Goal: Task Accomplishment & Management: Manage account settings

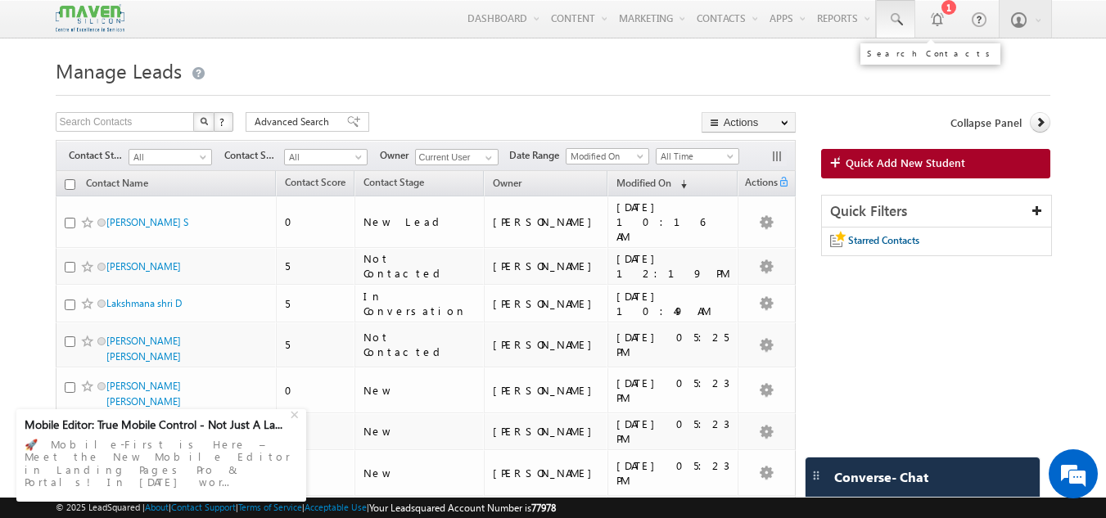
click at [900, 19] on span at bounding box center [895, 19] width 16 height 16
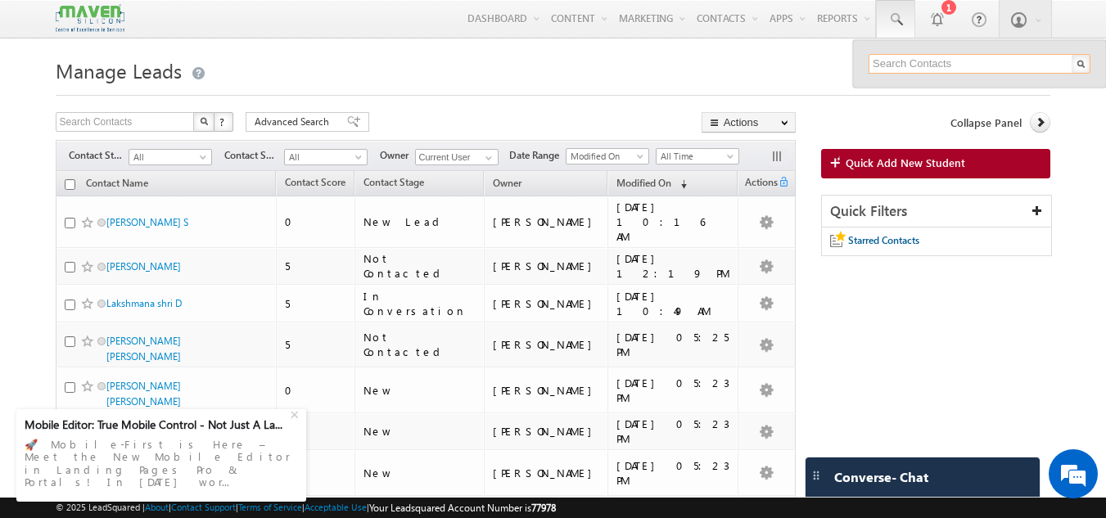
paste input "9515520074"
type input "9515520074"
click at [517, 93] on div at bounding box center [553, 90] width 995 height 11
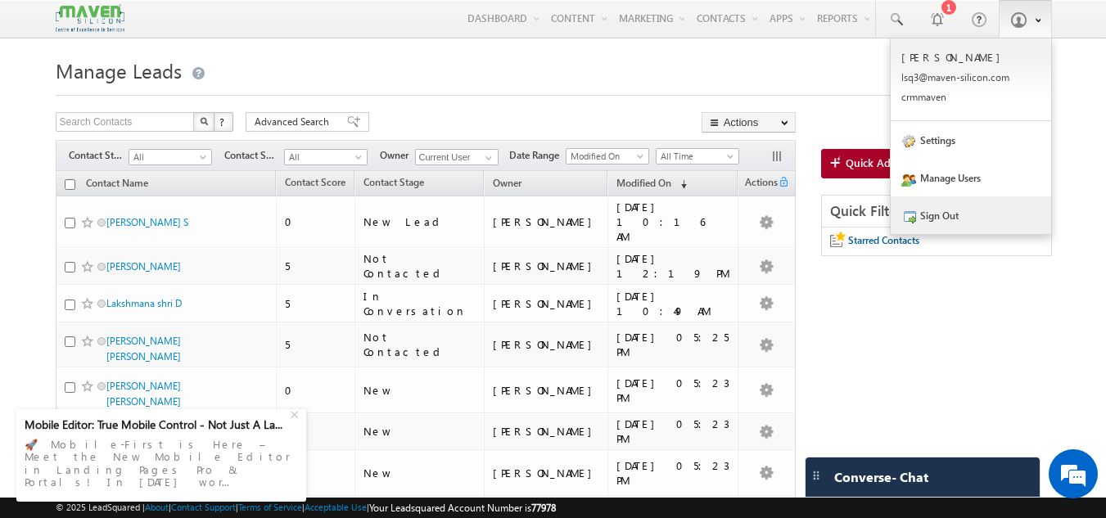
click at [958, 215] on link "Sign Out" at bounding box center [970, 215] width 160 height 38
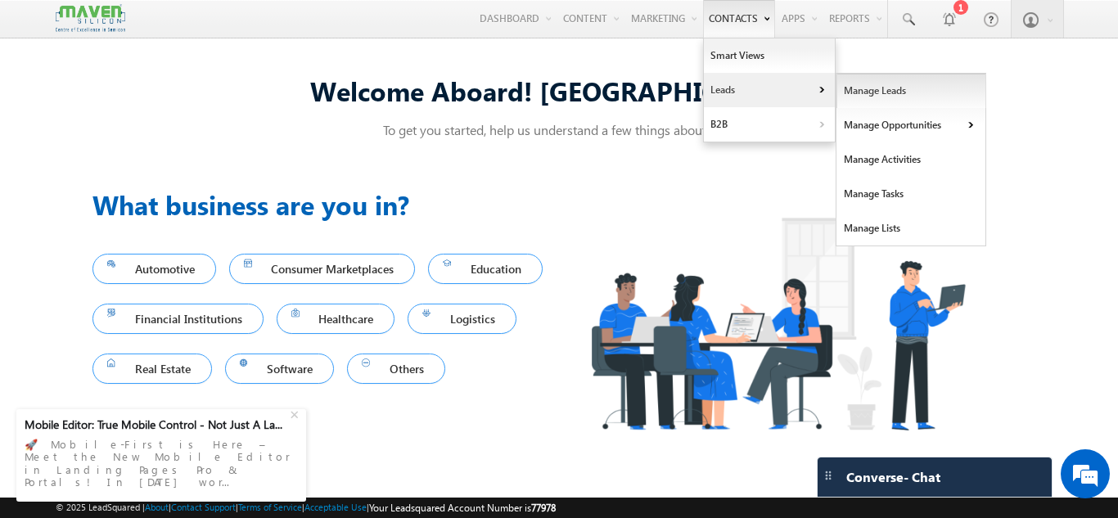
click at [868, 88] on link "Manage Leads" at bounding box center [911, 91] width 150 height 34
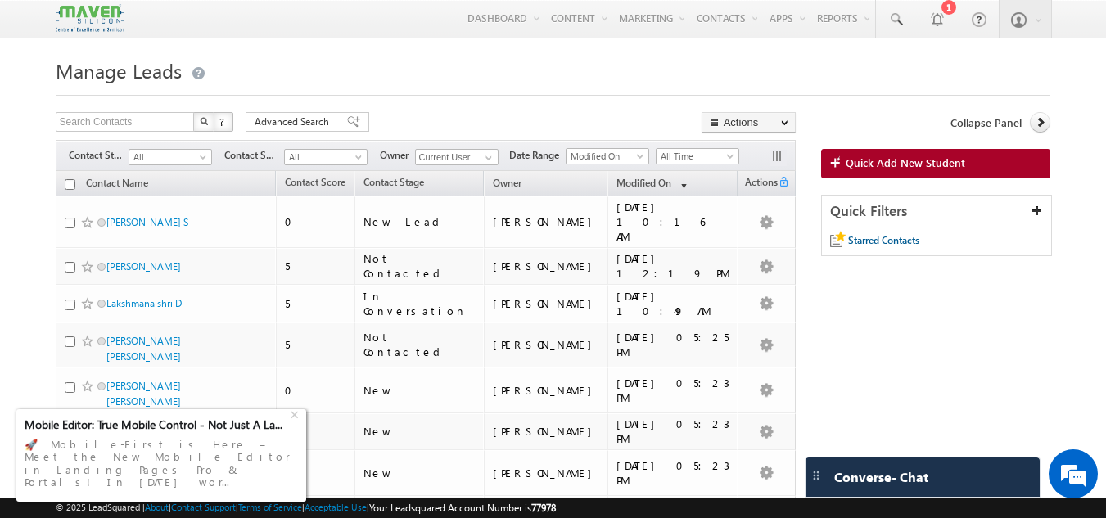
click at [88, 476] on div "🚀 Mobile-First is Here – Meet the New Mobile Editor in Landing Pages Pro & Port…" at bounding box center [161, 463] width 273 height 61
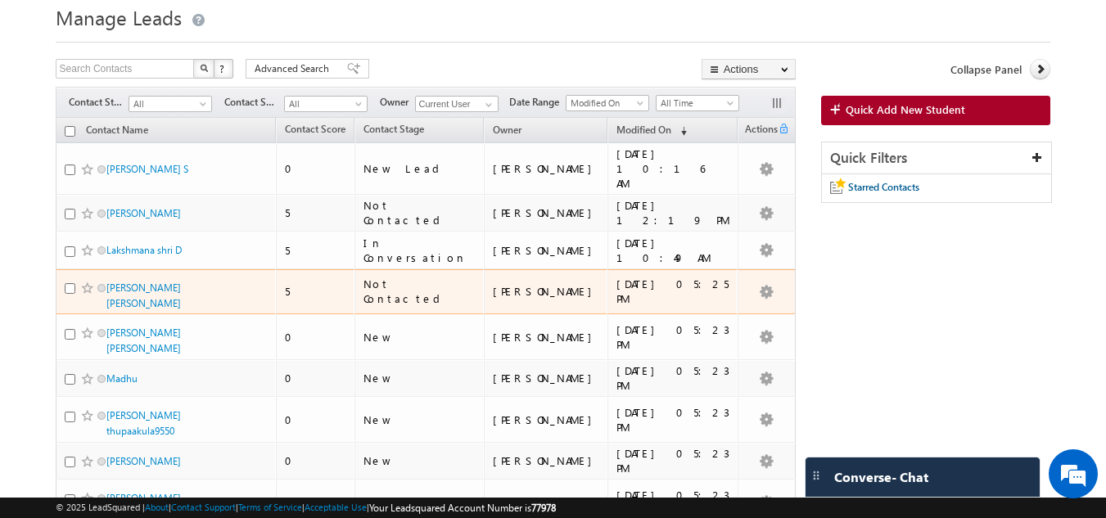
scroll to position [82, 0]
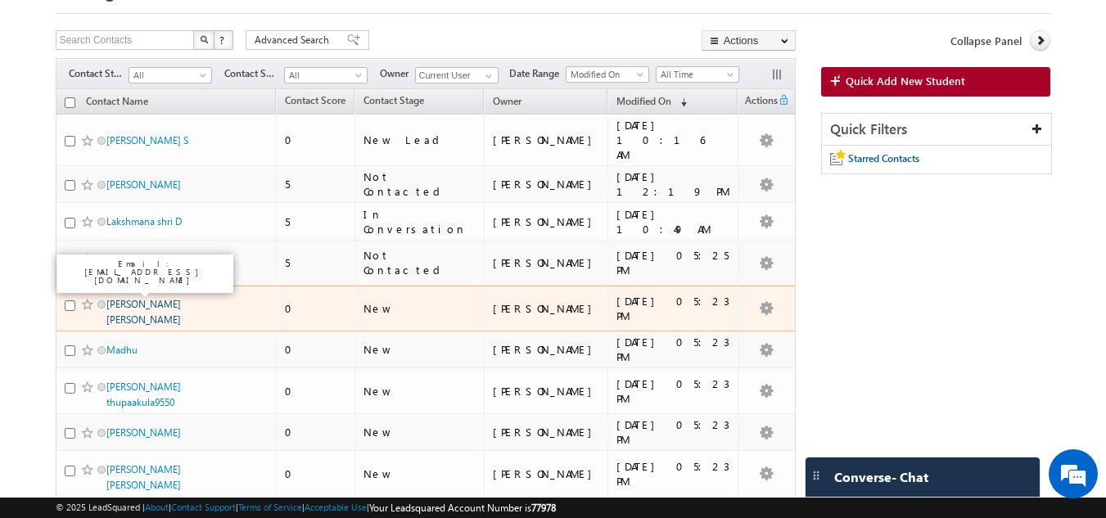
click at [137, 298] on link "Aryan Ashish" at bounding box center [143, 312] width 74 height 28
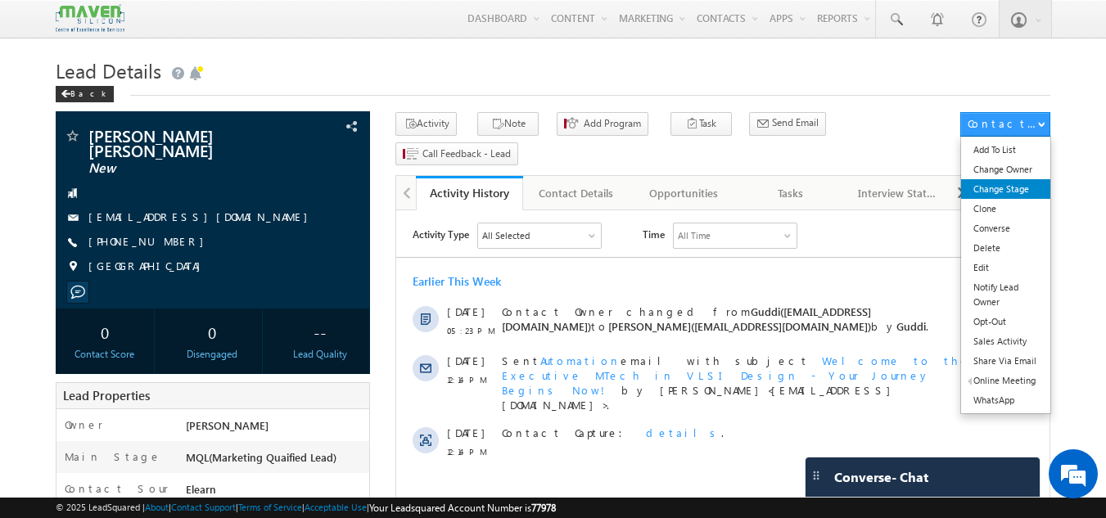
click at [1011, 185] on link "Change Stage" at bounding box center [1005, 189] width 89 height 20
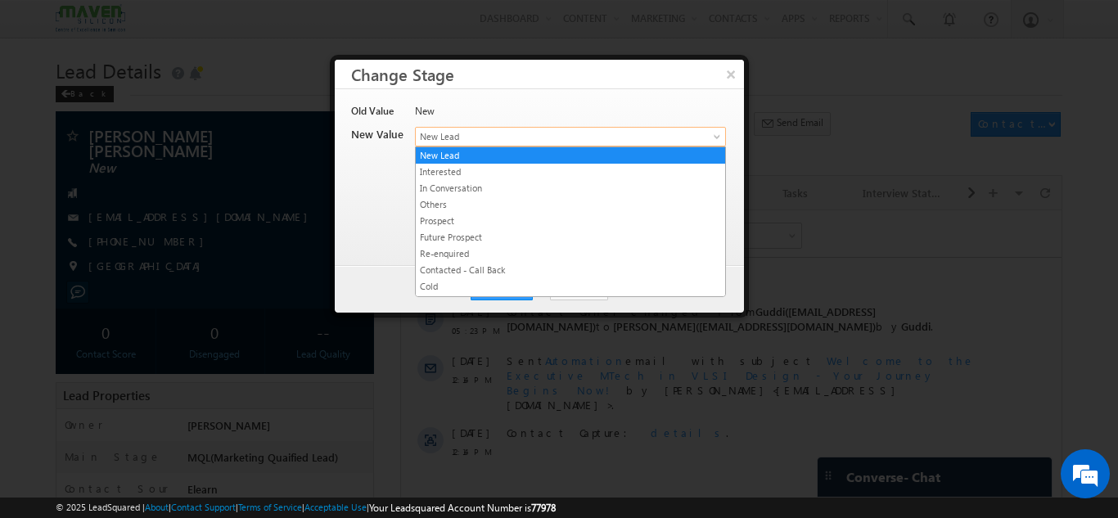
click at [576, 130] on span "New Lead" at bounding box center [543, 136] width 255 height 15
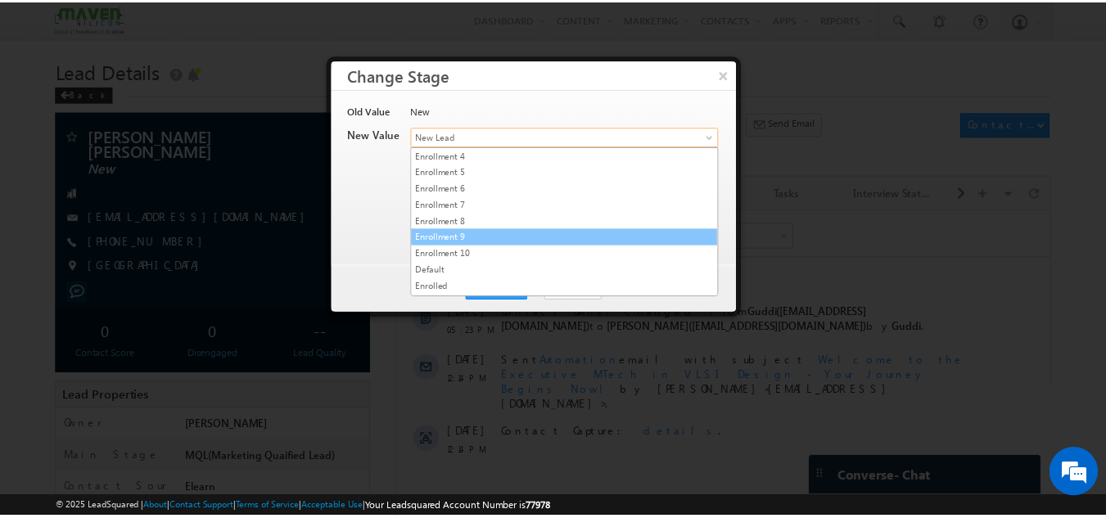
scroll to position [309, 0]
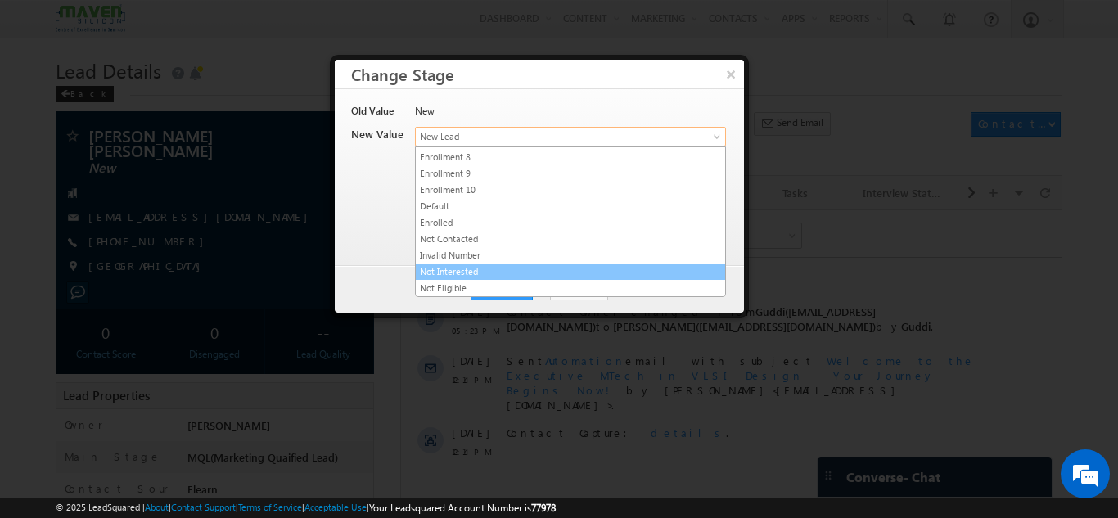
click at [468, 276] on link "Not Interested" at bounding box center [570, 271] width 309 height 15
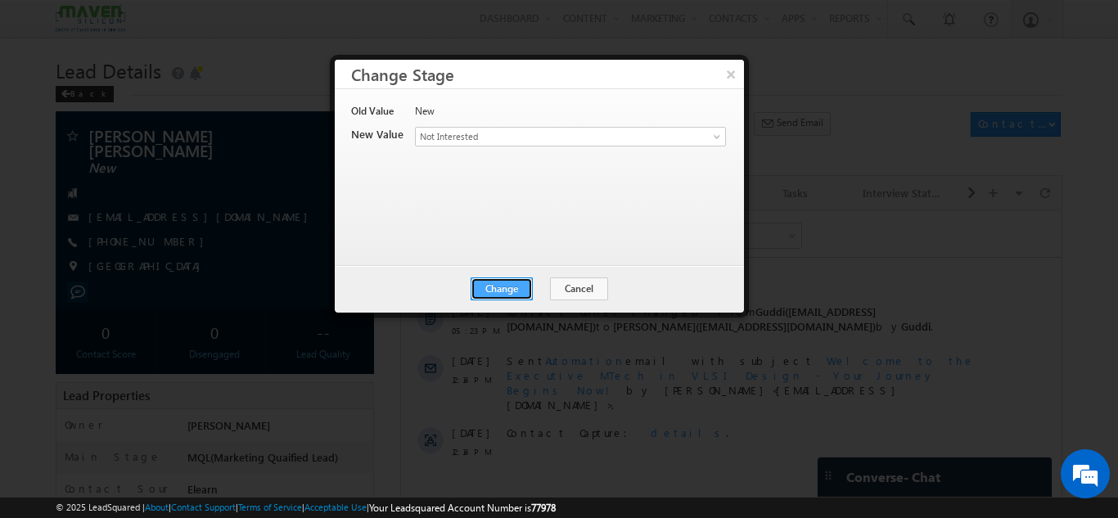
click at [511, 298] on button "Change" at bounding box center [502, 288] width 62 height 23
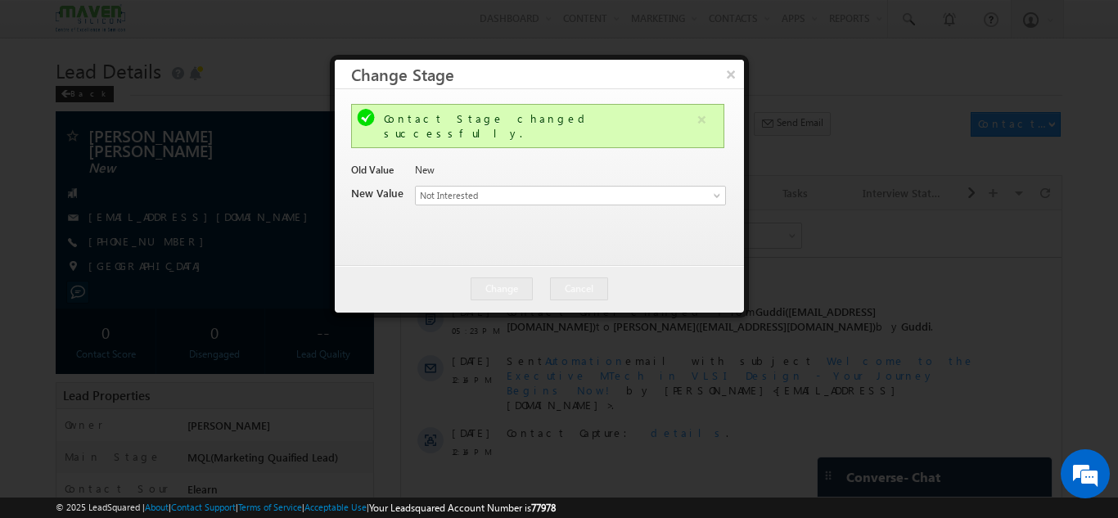
click at [921, 223] on div at bounding box center [559, 259] width 1118 height 518
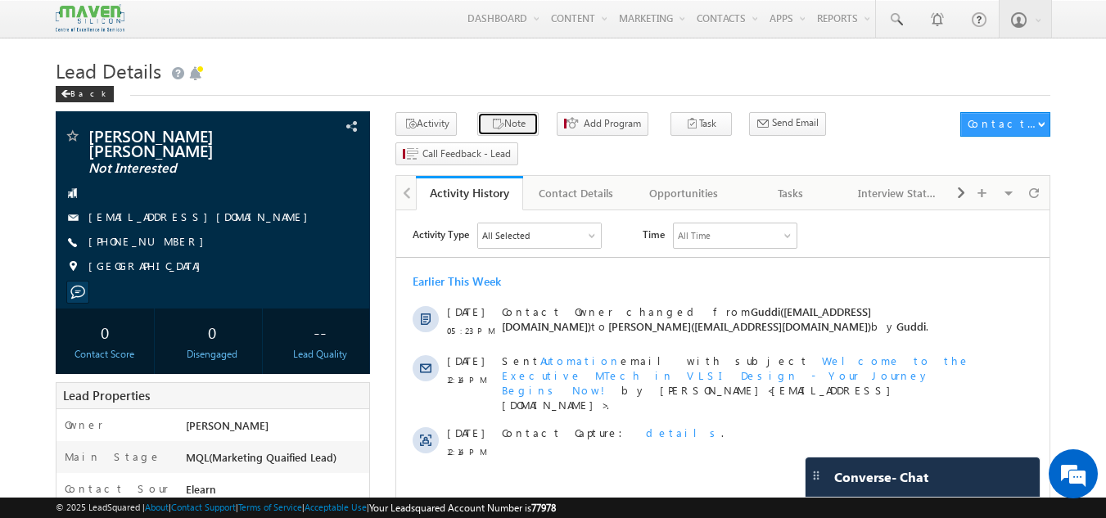
click at [505, 130] on button "Note" at bounding box center [507, 124] width 61 height 24
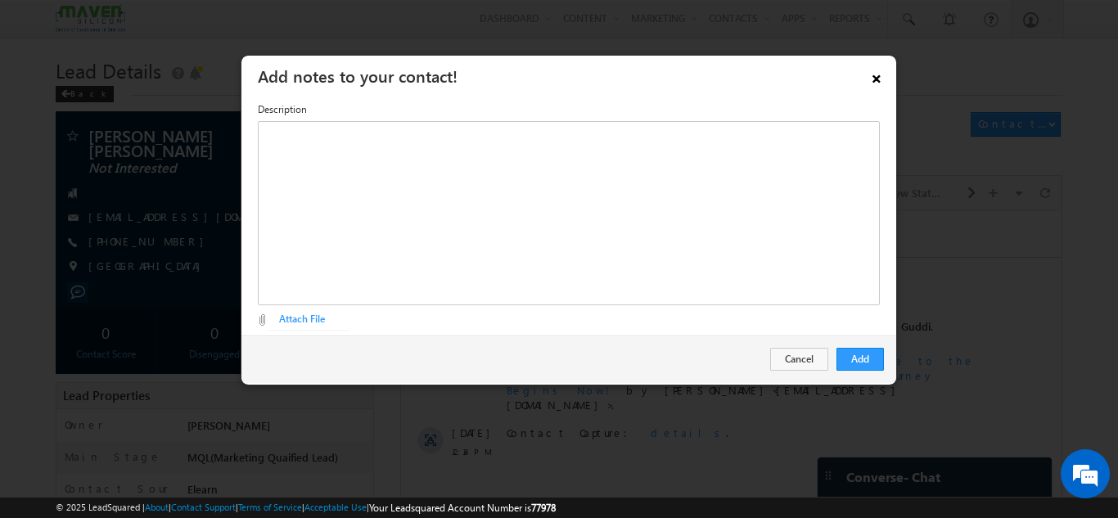
click at [881, 75] on link "×" at bounding box center [877, 75] width 28 height 29
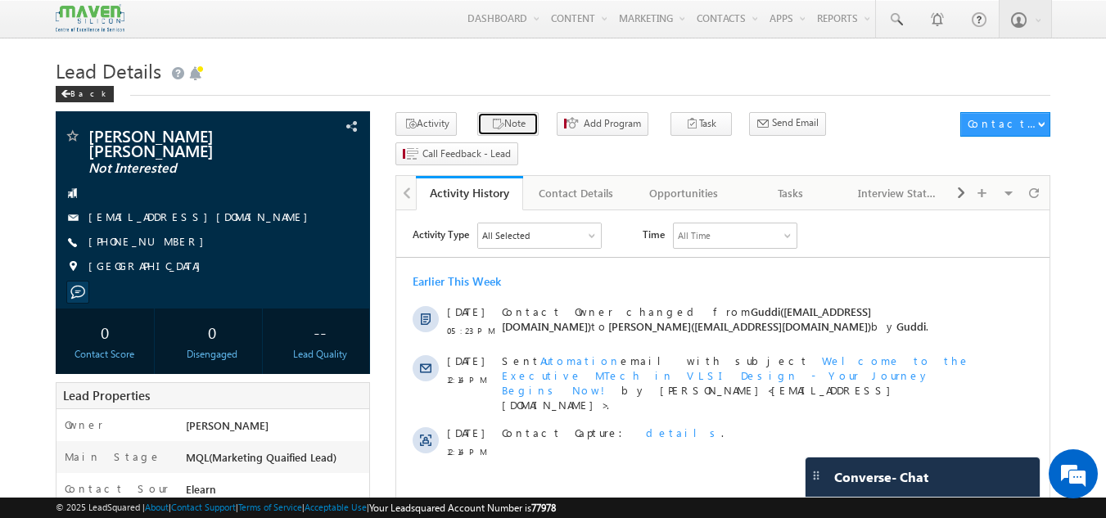
click at [509, 118] on button "Note" at bounding box center [507, 124] width 61 height 24
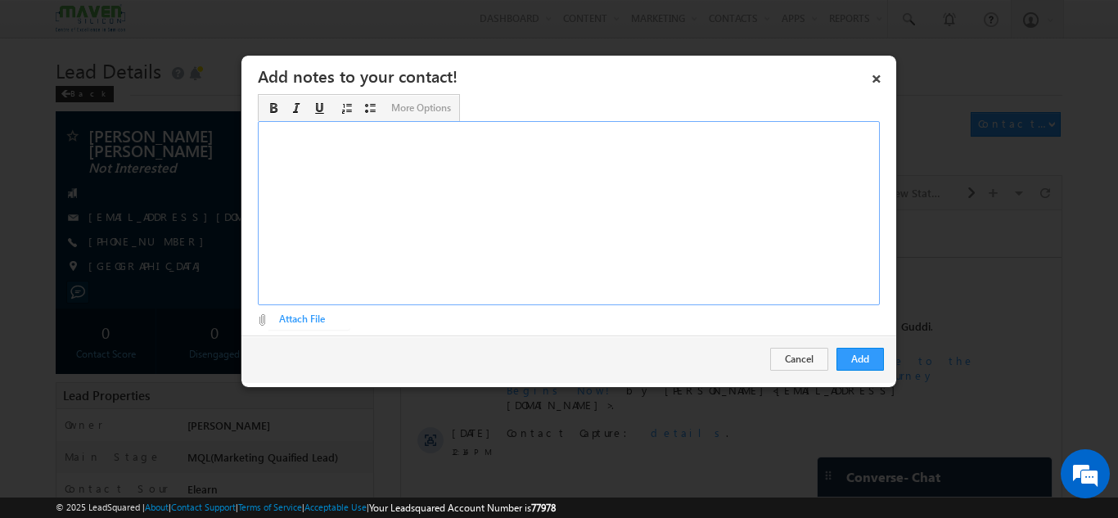
click at [498, 159] on div "Rich Text Editor, Description-inline-editor-div" at bounding box center [569, 213] width 622 height 184
click at [854, 363] on button "Add" at bounding box center [859, 359] width 47 height 23
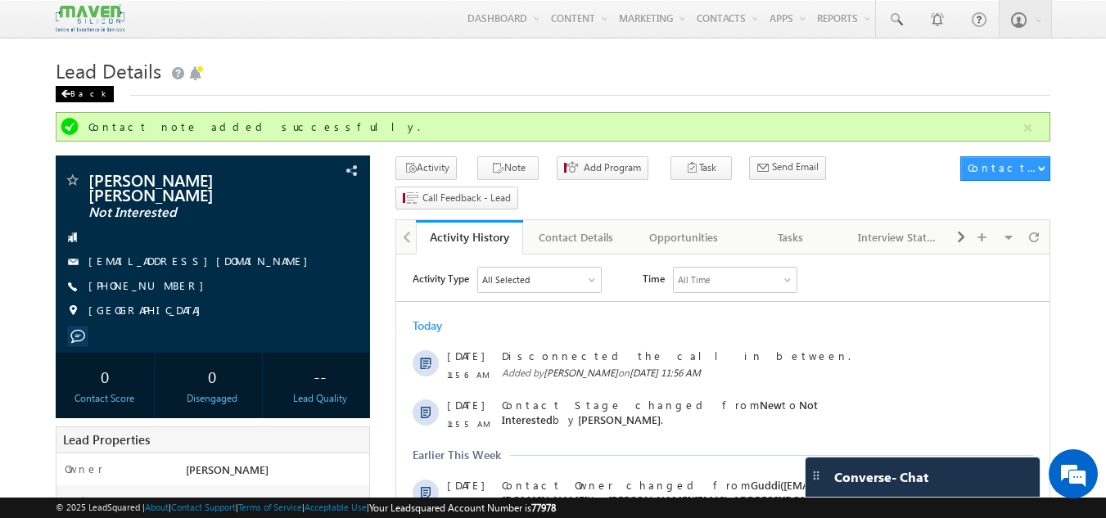
click at [76, 94] on div "Back" at bounding box center [85, 94] width 58 height 16
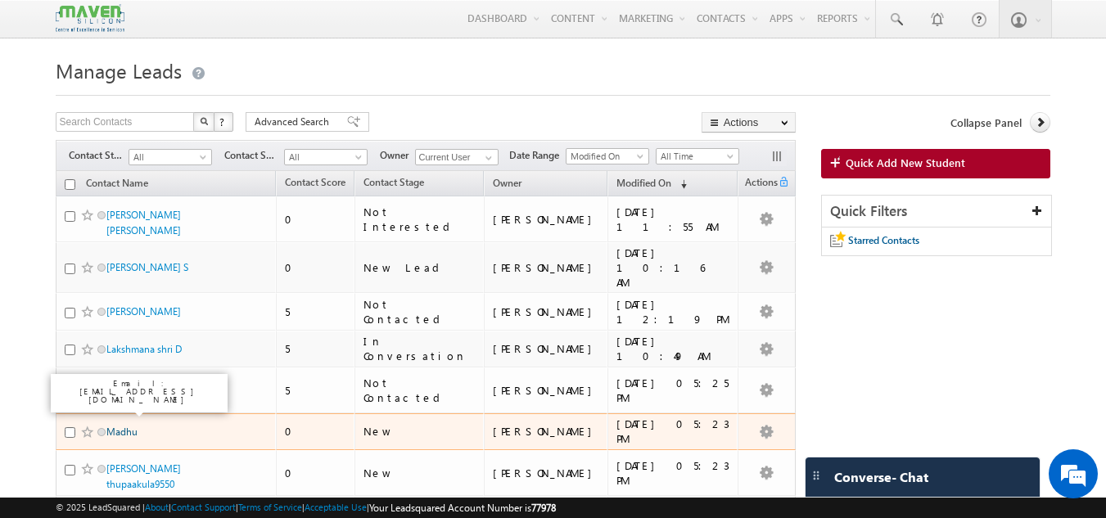
click at [133, 426] on link "Madhu" at bounding box center [121, 432] width 31 height 12
